Goal: Use online tool/utility: Utilize a website feature to perform a specific function

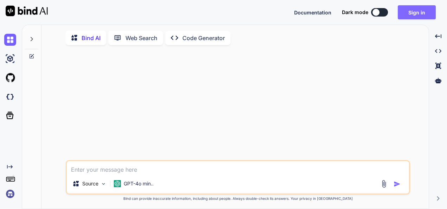
click at [413, 8] on button "Sign in" at bounding box center [417, 12] width 38 height 14
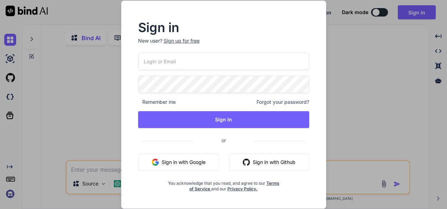
type textarea "x"
click at [179, 165] on button "Sign in with Google" at bounding box center [178, 162] width 81 height 17
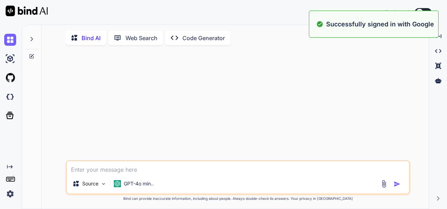
click at [173, 168] on textarea at bounding box center [238, 167] width 342 height 13
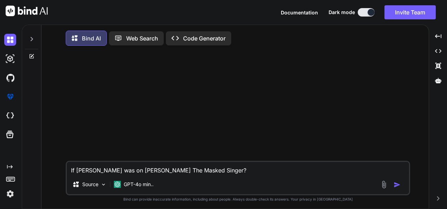
click at [72, 169] on textarea "If [PERSON_NAME] was on [PERSON_NAME] The Masked Singer?" at bounding box center [238, 168] width 342 height 13
click at [245, 169] on textarea "What if [PERSON_NAME] was on FOX's The Masked Singer?" at bounding box center [238, 168] width 342 height 13
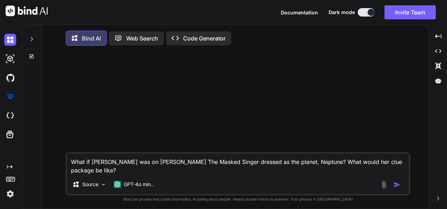
type textarea "What if [PERSON_NAME] was on [PERSON_NAME] The Masked Singer dressed as the pla…"
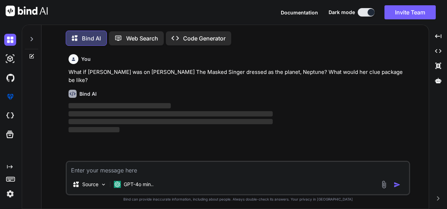
scroll to position [3, 0]
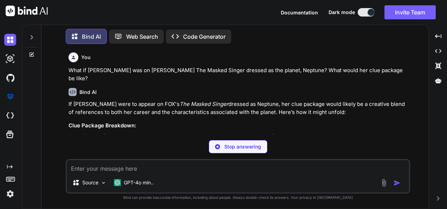
click at [250, 82] on div "Bind AI If [PERSON_NAME] were to appear on [PERSON_NAME] The Masked Singer dres…" at bounding box center [239, 130] width 340 height 96
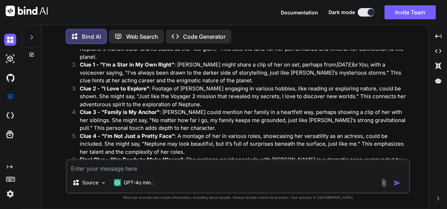
scroll to position [0, 0]
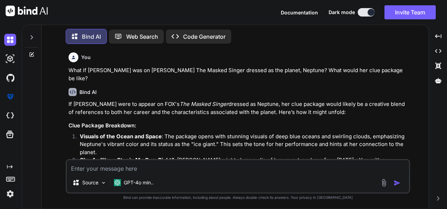
click at [223, 169] on textarea at bounding box center [238, 166] width 342 height 13
click at [33, 40] on div at bounding box center [31, 35] width 13 height 24
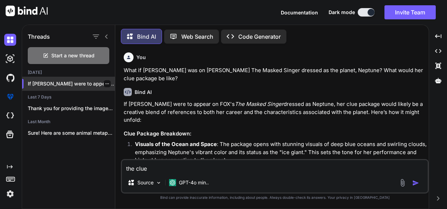
click at [71, 82] on p "If [PERSON_NAME] were to appear on FOX's ..." at bounding box center [71, 83] width 87 height 7
click at [105, 85] on div at bounding box center [107, 83] width 7 height 7
click at [105, 83] on icon "button" at bounding box center [107, 84] width 4 height 4
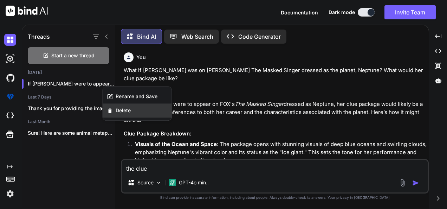
click at [112, 112] on icon "button" at bounding box center [110, 111] width 6 height 6
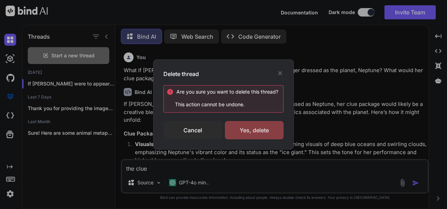
click at [240, 124] on div "Yes, delete" at bounding box center [254, 130] width 59 height 18
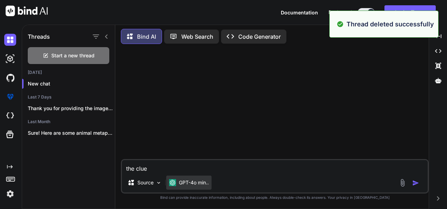
click at [172, 179] on img at bounding box center [172, 182] width 7 height 7
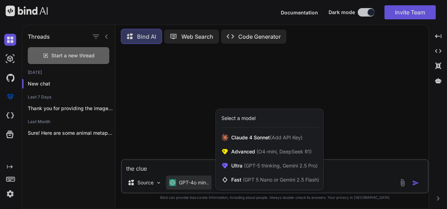
drag, startPoint x: 179, startPoint y: 162, endPoint x: 179, endPoint y: 172, distance: 9.1
click at [179, 172] on div at bounding box center [223, 104] width 447 height 209
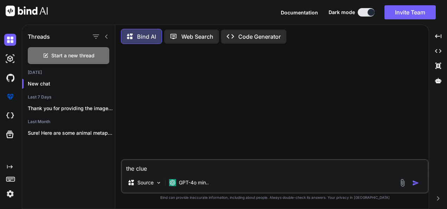
click at [179, 172] on textarea "the clue" at bounding box center [275, 166] width 306 height 13
type textarea "t"
click at [106, 35] on icon at bounding box center [107, 37] width 6 height 6
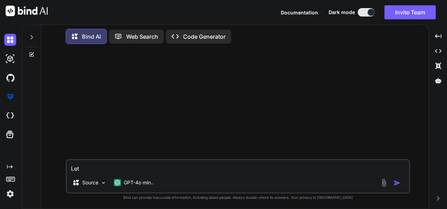
click at [156, 165] on textarea "Let" at bounding box center [238, 166] width 342 height 13
type textarea "Let's play a game!"
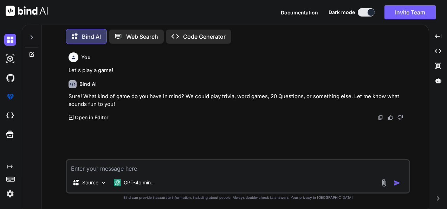
click at [84, 165] on textarea at bounding box center [238, 166] width 342 height 13
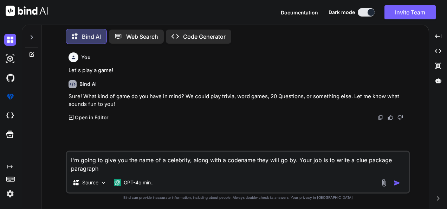
drag, startPoint x: 353, startPoint y: 159, endPoint x: 406, endPoint y: 167, distance: 53.3
click at [406, 167] on textarea "I'm going to give you the name of a celebrity, along with a codename they will …" at bounding box center [238, 162] width 342 height 21
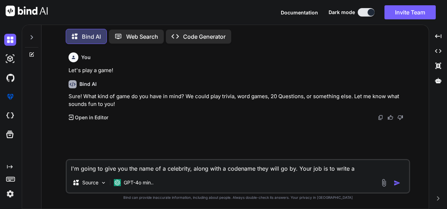
paste textarea "clue package paragraph"
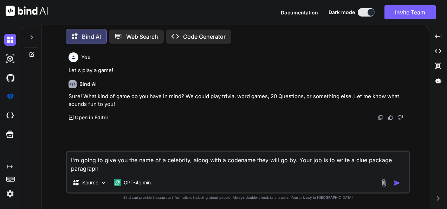
drag, startPoint x: 351, startPoint y: 160, endPoint x: 391, endPoint y: 161, distance: 39.4
click at [391, 161] on textarea "I'm going to give you the name of a celebrity, along with a codename they will …" at bounding box center [238, 162] width 342 height 21
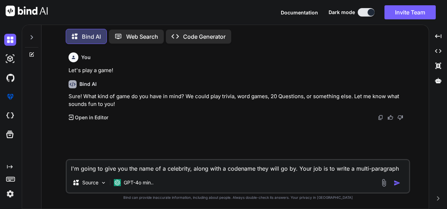
paste textarea "clue package"
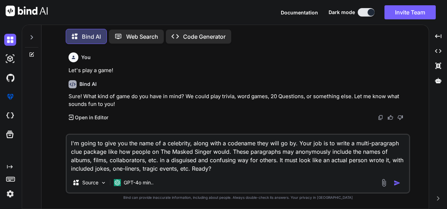
type textarea "I'm going to give you the name of a celebrity, along with a codename they will …"
click at [399, 185] on img "button" at bounding box center [397, 182] width 7 height 7
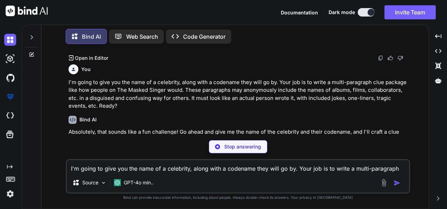
scroll to position [56, 0]
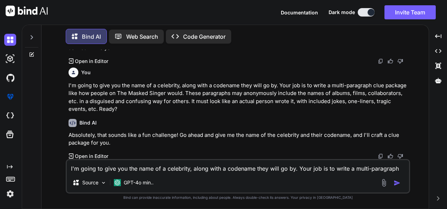
click at [311, 161] on textarea "I'm going to give you the name of a celebrity, along with a codename they will …" at bounding box center [238, 166] width 342 height 13
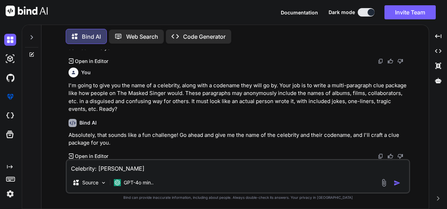
type textarea "Celebrity: [PERSON_NAME]"
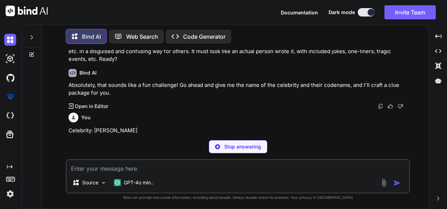
scroll to position [109, 0]
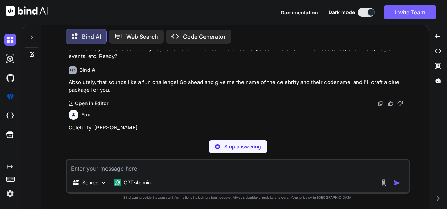
click at [230, 144] on p "Stop answering" at bounding box center [242, 146] width 37 height 7
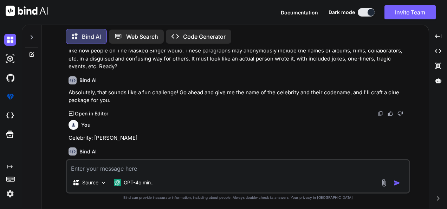
scroll to position [97, 0]
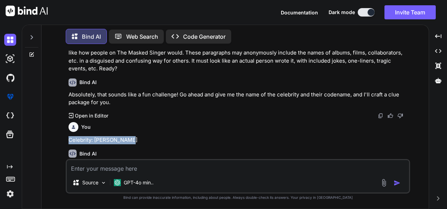
drag, startPoint x: 133, startPoint y: 143, endPoint x: 50, endPoint y: 137, distance: 83.5
click at [50, 137] on div "You Let's play a game! Bind AI Sure! What kind of game do you have in mind? We …" at bounding box center [238, 129] width 382 height 159
copy p "Celebrity: [PERSON_NAME]"
click at [155, 168] on textarea at bounding box center [238, 166] width 342 height 13
paste textarea "Celebrity: [PERSON_NAME]"
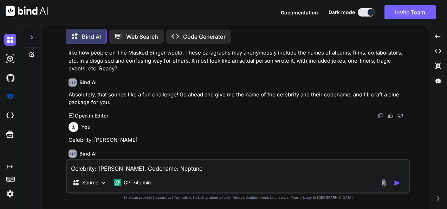
click at [134, 172] on textarea "Celebrity: [PERSON_NAME]. Codename: Neptune" at bounding box center [238, 166] width 342 height 13
type textarea "Celebrity: [PERSON_NAME] | Codename: Neptune"
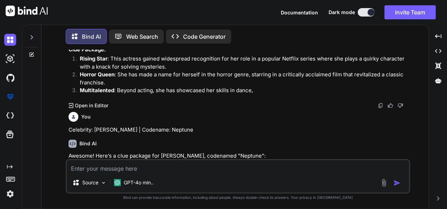
scroll to position [224, 0]
type textarea "like I said before, it must be in a multi-paragraph form"
click at [395, 181] on img "button" at bounding box center [397, 182] width 7 height 7
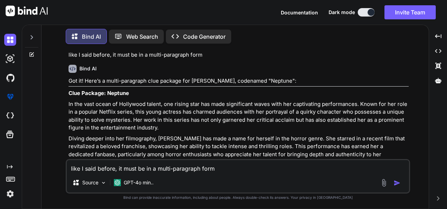
scroll to position [535, 0]
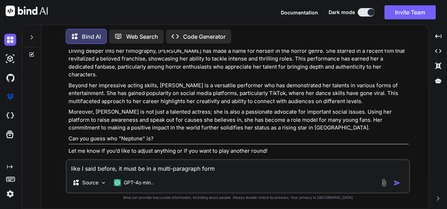
click at [228, 169] on textarea "like I said before, it must be in a multi-paragraph form" at bounding box center [238, 166] width 342 height 13
type textarea "can you write from her perspective?"
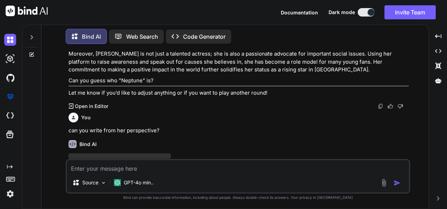
scroll to position [610, 0]
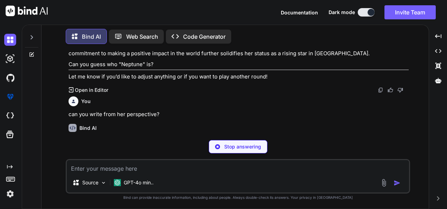
click at [328, 136] on p "Sure! Here’s a piece written from [PERSON_NAME] perspective, reflecting on her …" at bounding box center [239, 144] width 340 height 16
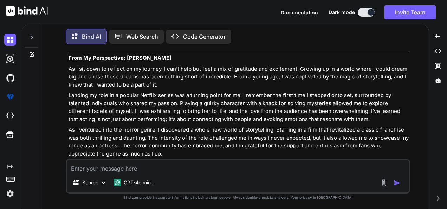
scroll to position [711, 0]
click at [247, 165] on textarea at bounding box center [238, 166] width 342 height 13
type textarea "clues must be disguised to sound like something else to throw people off."
click at [395, 182] on img "button" at bounding box center [397, 182] width 7 height 7
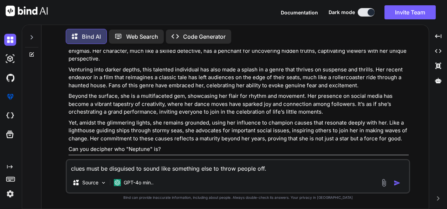
scroll to position [1027, 0]
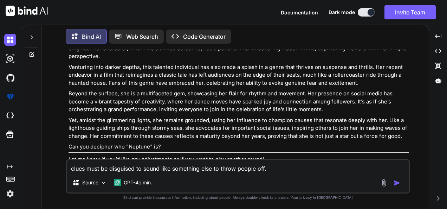
click at [232, 167] on textarea "clues must be disguised to sound like something else to throw people off." at bounding box center [238, 166] width 342 height 13
type textarea "don't forget to write from her perspective"
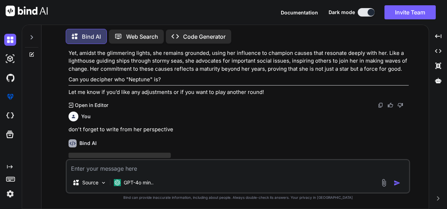
scroll to position [1101, 0]
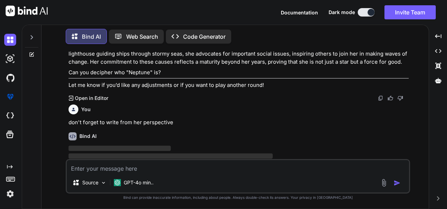
click at [262, 153] on span "‌" at bounding box center [171, 155] width 204 height 5
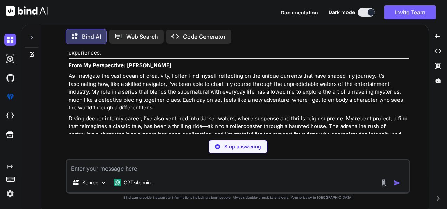
scroll to position [1203, 0]
